Goal: Task Accomplishment & Management: Complete application form

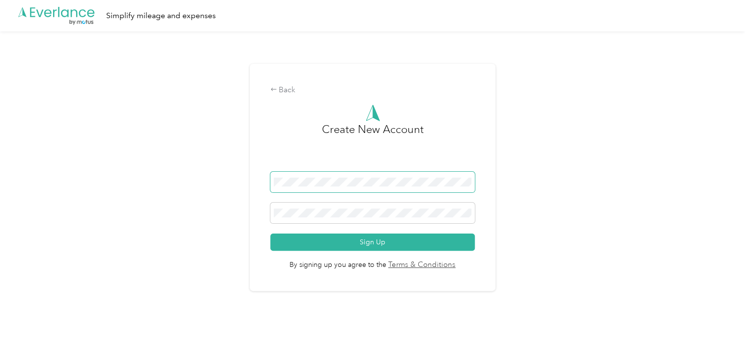
click at [338, 188] on span at bounding box center [372, 182] width 205 height 21
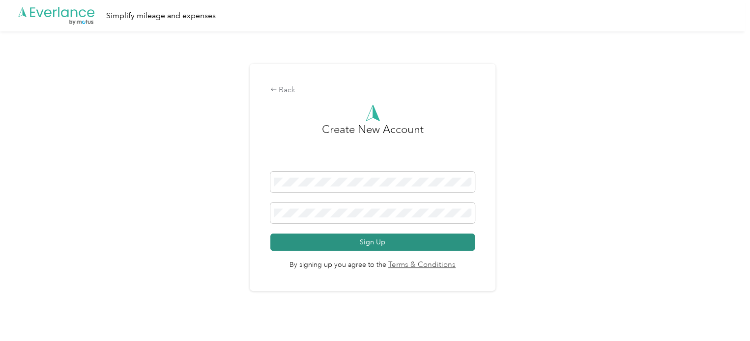
click at [403, 241] on button "Sign Up" at bounding box center [372, 242] width 205 height 17
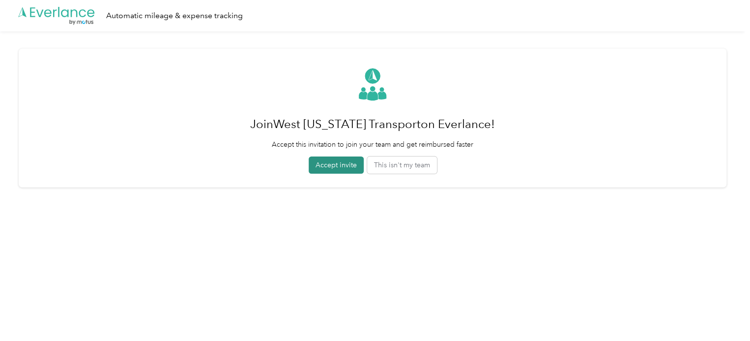
click at [329, 167] on button "Accept invite" at bounding box center [336, 165] width 55 height 17
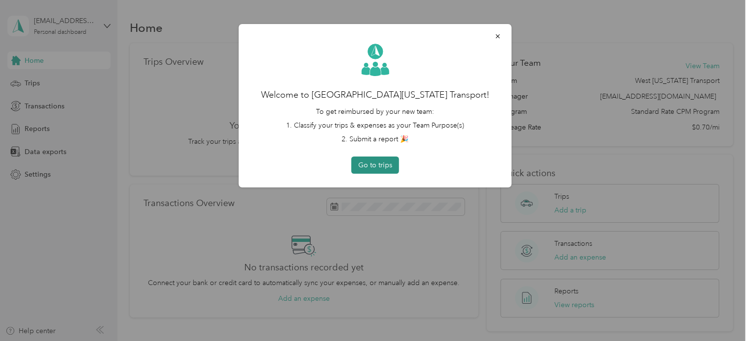
click at [379, 163] on button "Go to trips" at bounding box center [375, 165] width 48 height 17
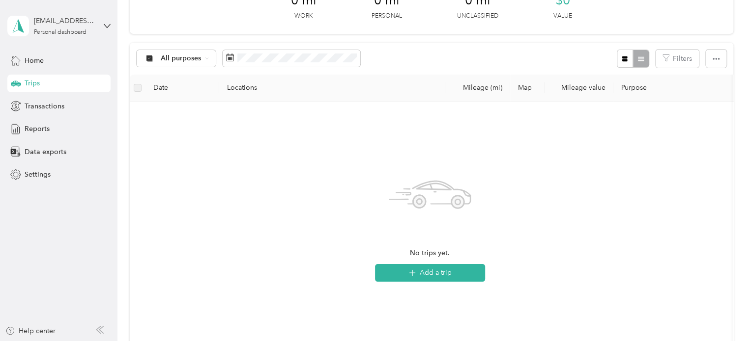
scroll to position [246, 0]
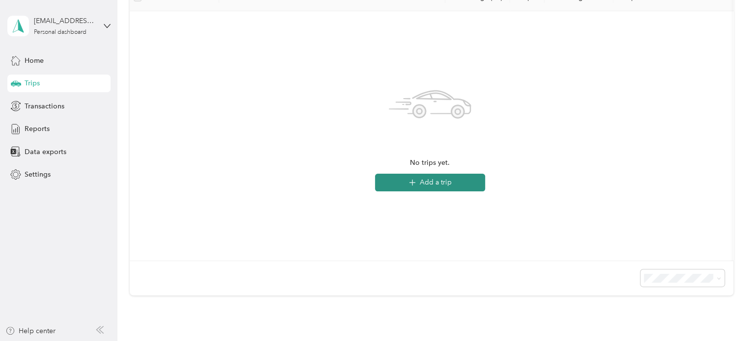
click at [441, 190] on button "Add a trip" at bounding box center [430, 183] width 110 height 18
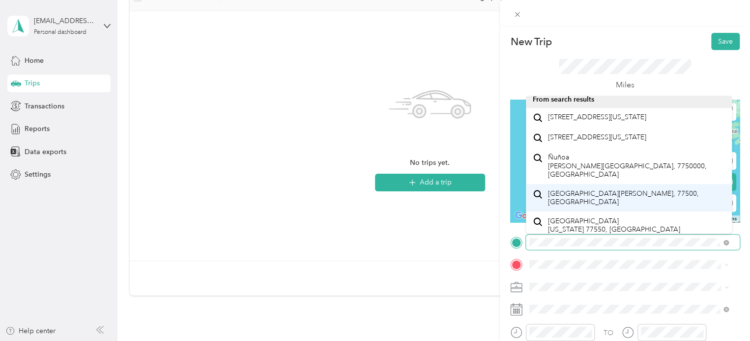
scroll to position [0, 0]
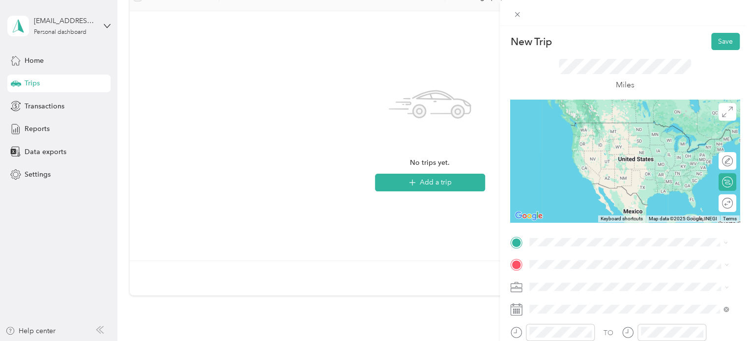
click at [583, 121] on span "[STREET_ADDRESS][PERSON_NAME][US_STATE]" at bounding box center [624, 122] width 153 height 9
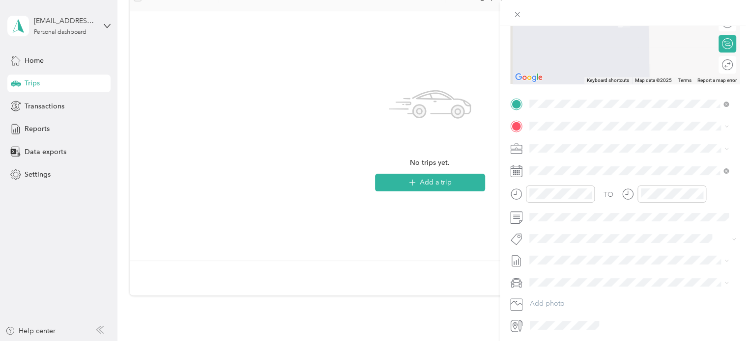
scroll to position [125, 0]
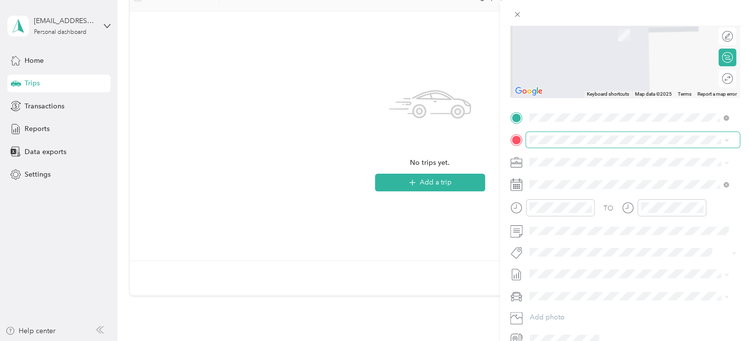
click at [727, 141] on icon at bounding box center [726, 140] width 4 height 4
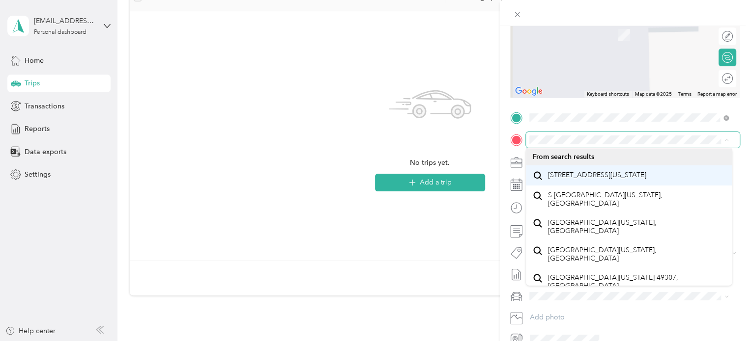
click at [635, 174] on span "[STREET_ADDRESS][US_STATE]" at bounding box center [597, 175] width 98 height 9
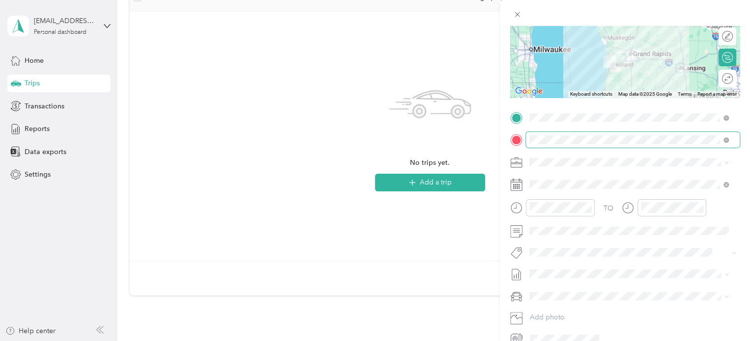
click at [731, 162] on span at bounding box center [633, 163] width 214 height 16
click at [727, 161] on icon at bounding box center [726, 163] width 4 height 4
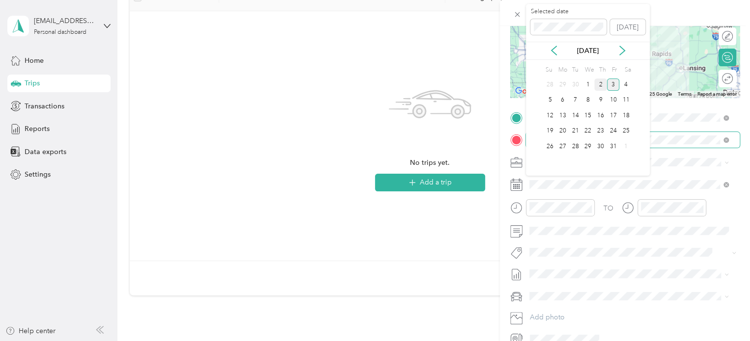
click at [600, 86] on div "2" at bounding box center [600, 85] width 13 height 12
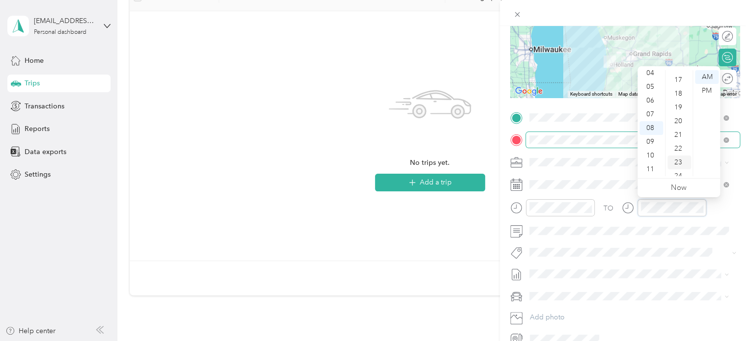
scroll to position [179, 0]
click at [679, 104] on div "15" at bounding box center [679, 105] width 24 height 14
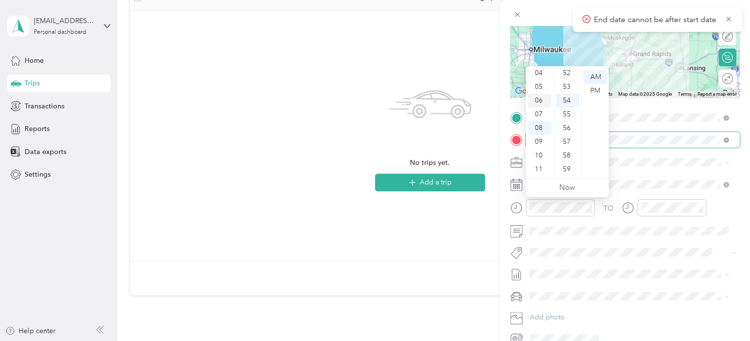
click at [538, 103] on div "06" at bounding box center [540, 101] width 24 height 14
click at [567, 77] on div "45" at bounding box center [568, 75] width 24 height 14
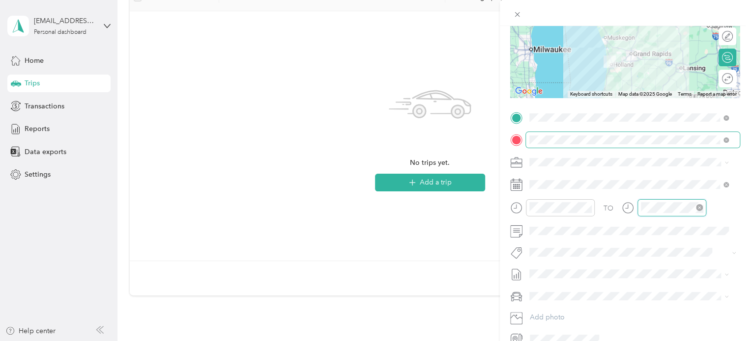
scroll to position [719, 0]
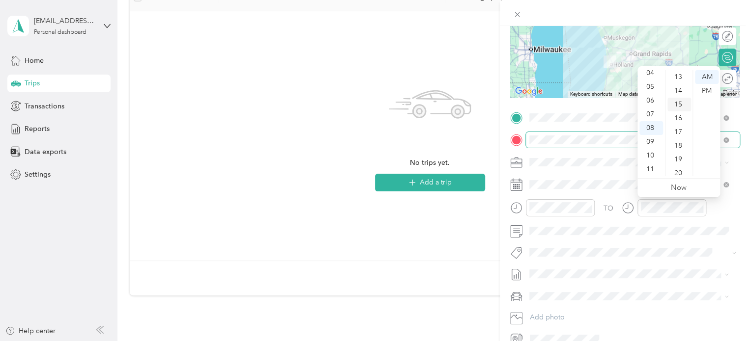
click at [678, 103] on div "15" at bounding box center [679, 105] width 24 height 14
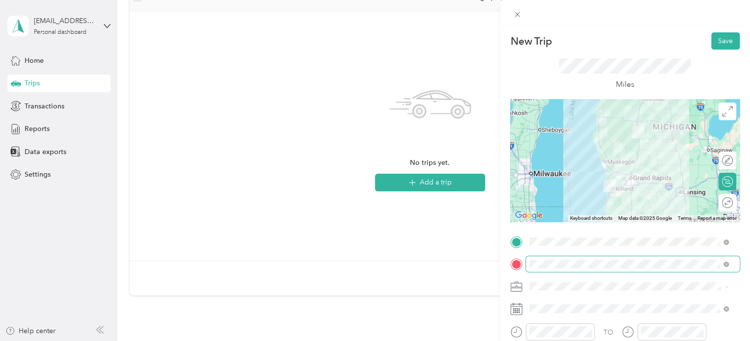
scroll to position [0, 0]
click at [717, 38] on button "Save" at bounding box center [725, 41] width 28 height 17
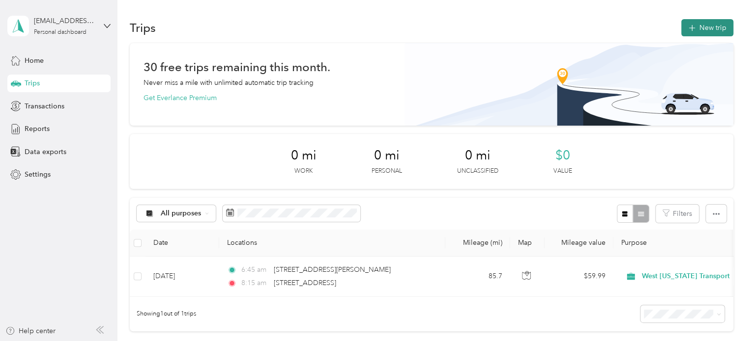
click at [708, 27] on button "New trip" at bounding box center [707, 27] width 52 height 17
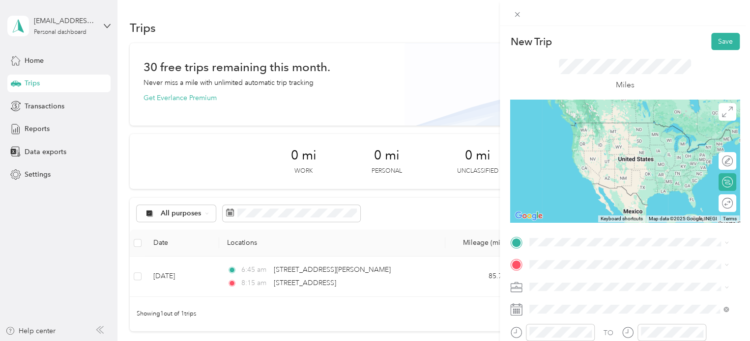
drag, startPoint x: 323, startPoint y: 282, endPoint x: 275, endPoint y: 278, distance: 47.9
click at [275, 278] on div "New Trip Save This trip cannot be edited because it is either under review, app…" at bounding box center [375, 170] width 750 height 341
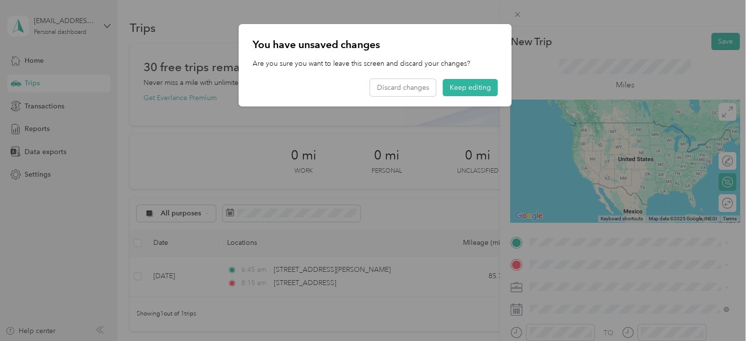
drag, startPoint x: 276, startPoint y: 281, endPoint x: 369, endPoint y: 253, distance: 96.7
click at [314, 280] on div at bounding box center [375, 170] width 750 height 341
click at [486, 92] on button "Keep editing" at bounding box center [470, 87] width 55 height 17
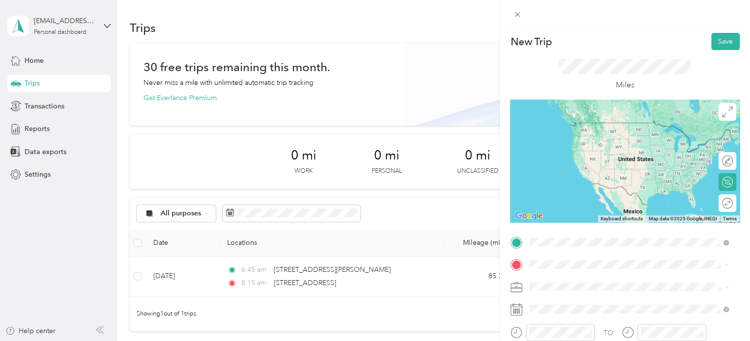
click at [636, 127] on span "[STREET_ADDRESS][US_STATE]" at bounding box center [597, 122] width 98 height 9
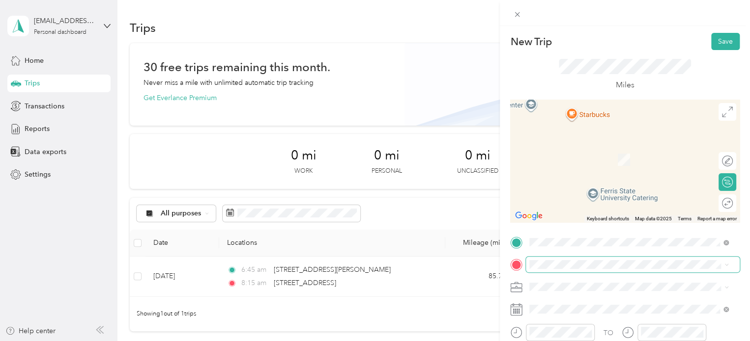
click at [574, 258] on span at bounding box center [633, 265] width 214 height 16
click at [584, 205] on span "[STREET_ADDRESS][US_STATE]" at bounding box center [597, 200] width 98 height 9
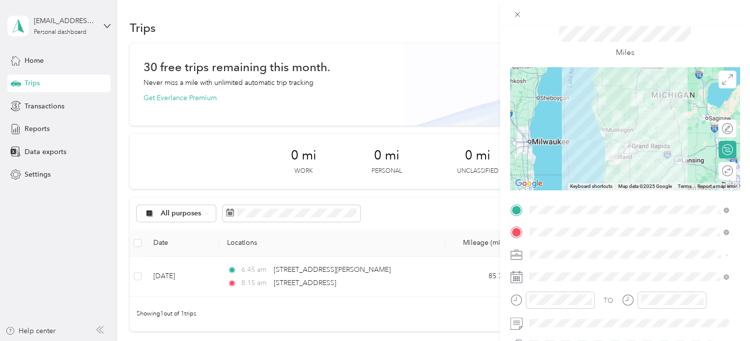
scroll to position [49, 0]
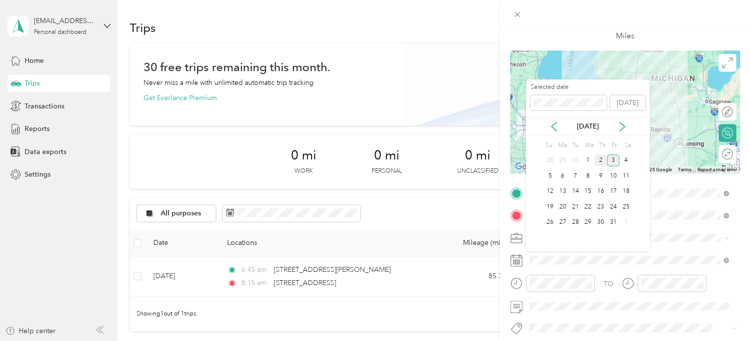
click at [600, 159] on div "2" at bounding box center [600, 161] width 13 height 12
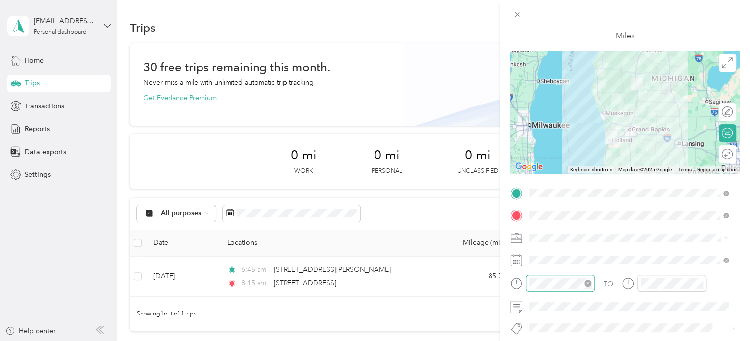
click at [547, 289] on div at bounding box center [560, 283] width 69 height 17
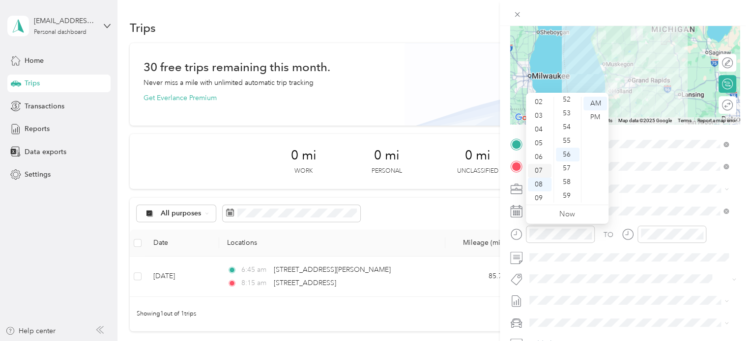
scroll to position [0, 0]
click at [543, 104] on div "12" at bounding box center [540, 104] width 24 height 14
click at [562, 104] on div "00" at bounding box center [568, 104] width 24 height 14
click at [591, 113] on div "PM" at bounding box center [595, 118] width 24 height 14
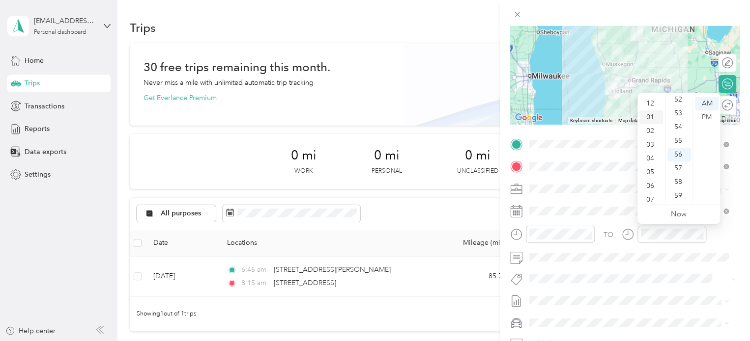
click at [651, 115] on div "01" at bounding box center [651, 118] width 24 height 14
click at [681, 143] on div "30" at bounding box center [679, 141] width 24 height 14
click at [705, 115] on div "PM" at bounding box center [707, 118] width 24 height 14
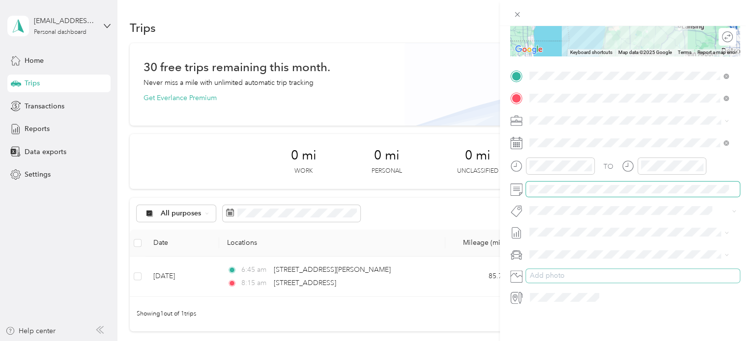
scroll to position [0, 0]
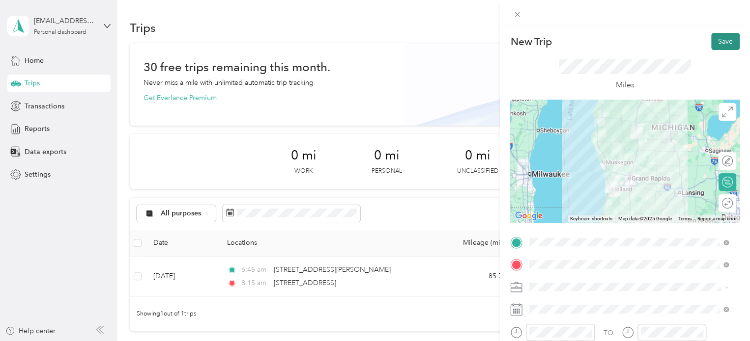
click at [720, 38] on button "Save" at bounding box center [725, 41] width 28 height 17
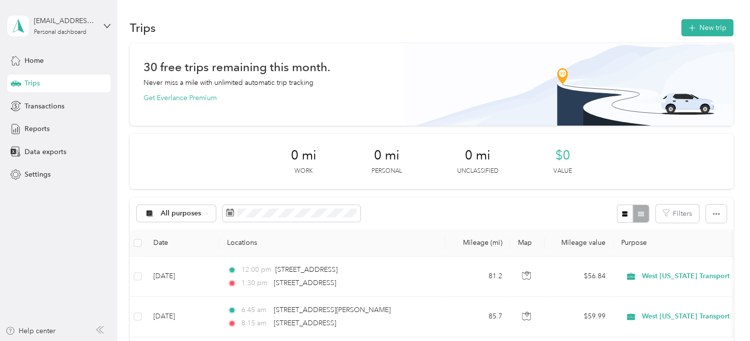
scroll to position [98, 0]
